Goal: Information Seeking & Learning: Learn about a topic

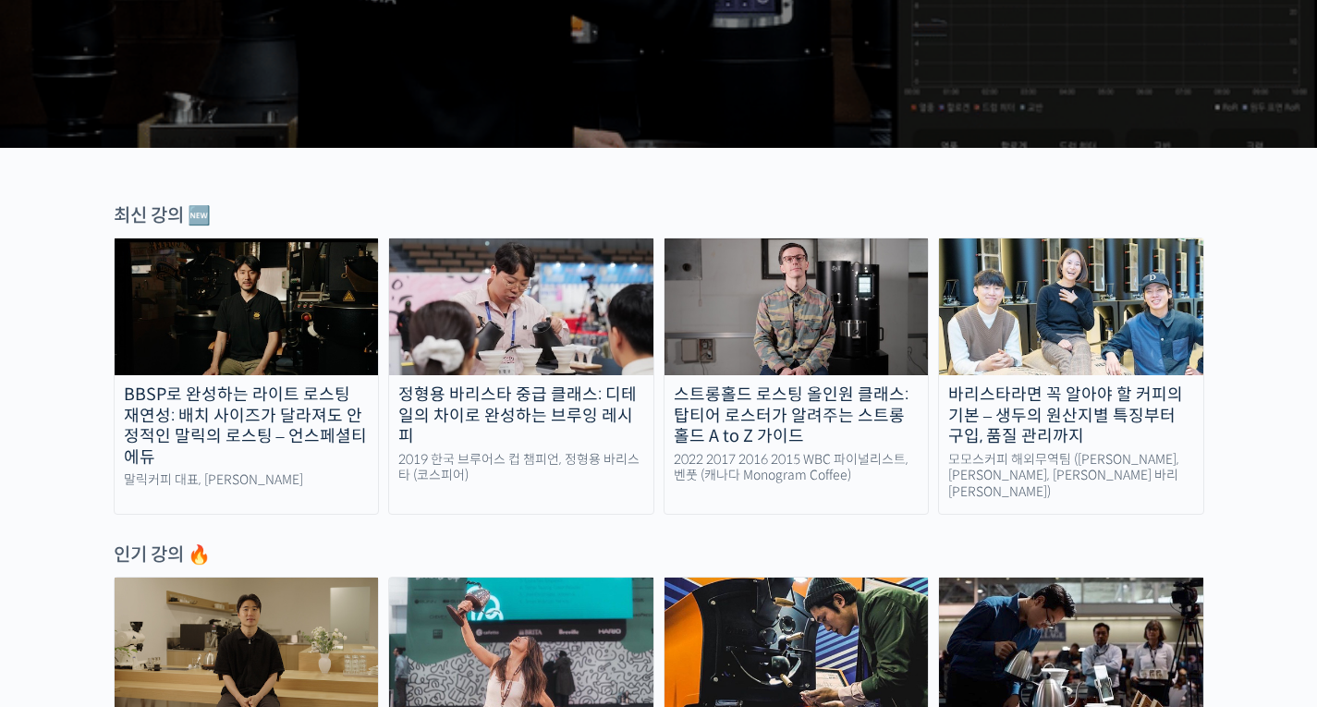
scroll to position [647, 0]
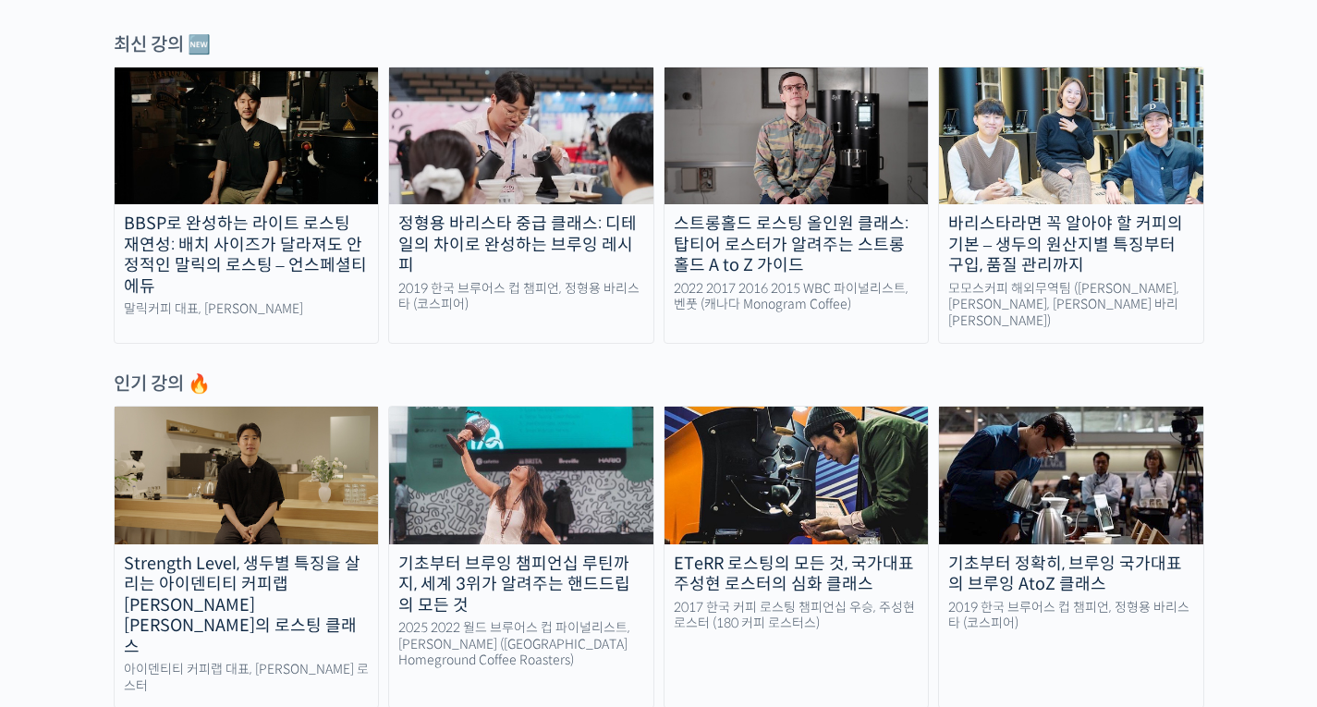
click at [554, 442] on img at bounding box center [521, 475] width 264 height 137
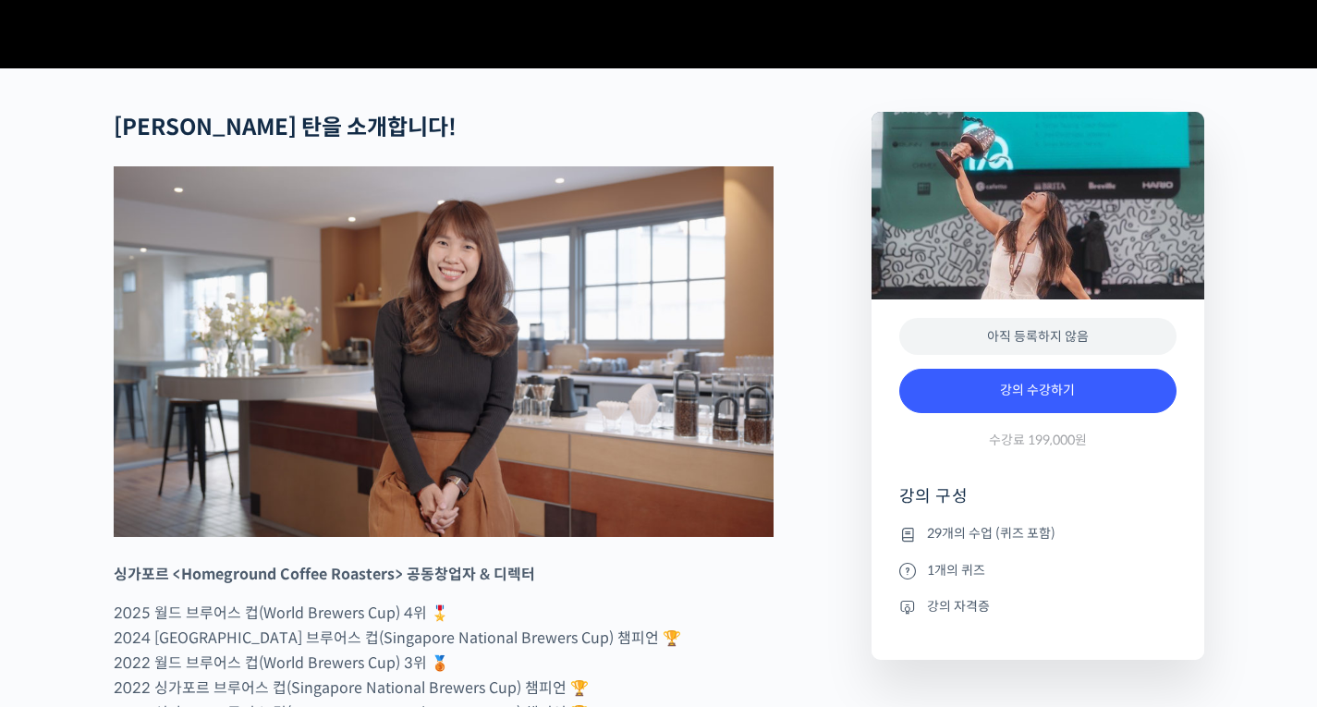
scroll to position [924, 0]
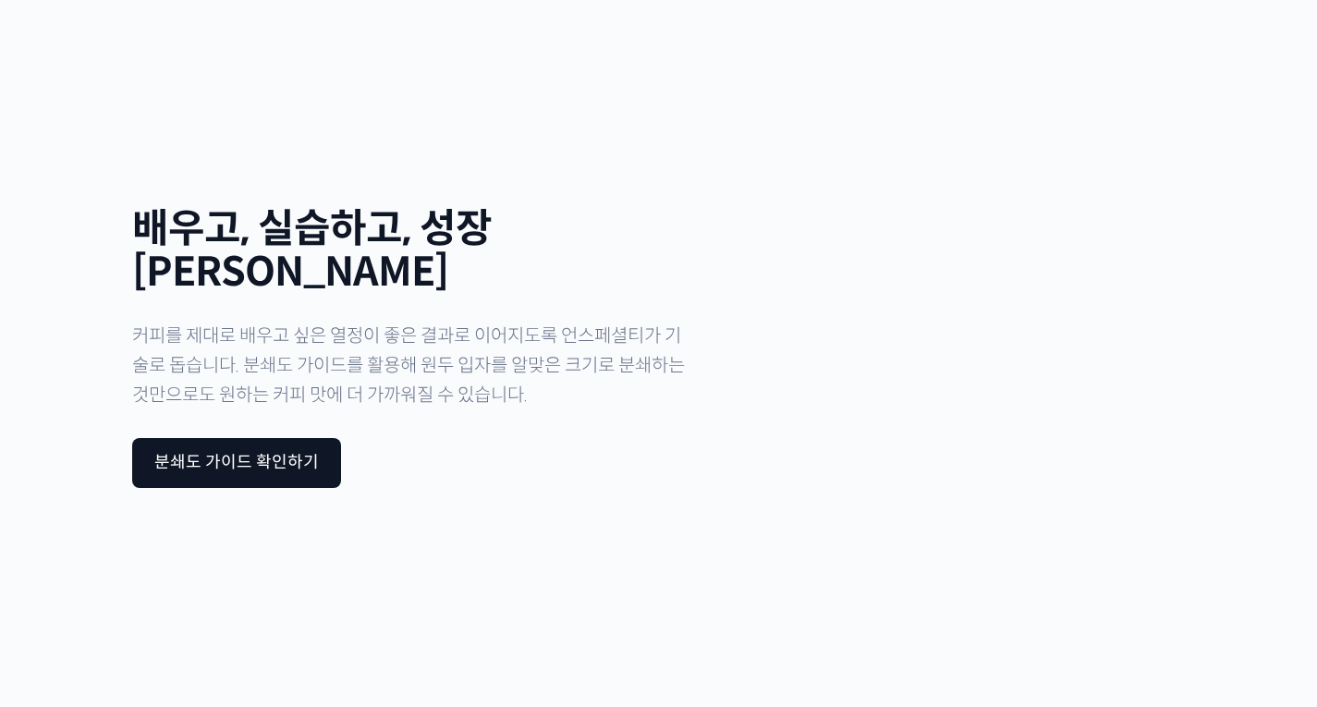
scroll to position [6175, 0]
